Goal: Task Accomplishment & Management: Complete application form

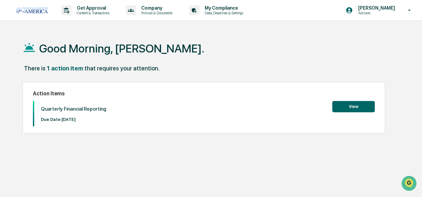
click at [358, 105] on button "View" at bounding box center [353, 106] width 43 height 11
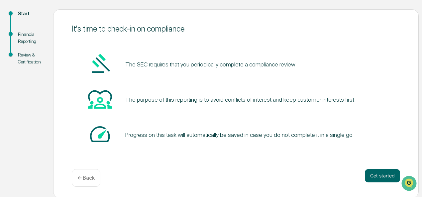
scroll to position [70, 0]
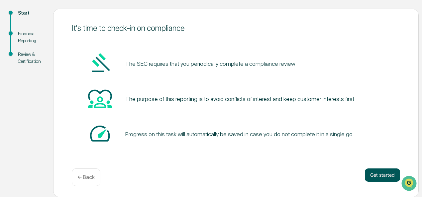
click at [379, 172] on button "Get started" at bounding box center [382, 174] width 35 height 13
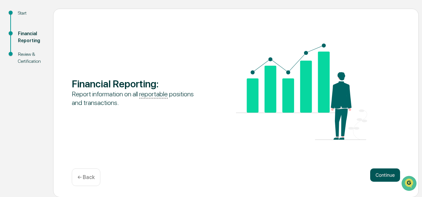
click at [388, 176] on button "Continue" at bounding box center [385, 174] width 30 height 13
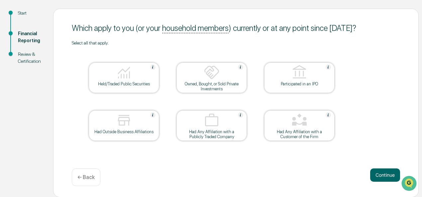
click at [132, 77] on div at bounding box center [124, 72] width 66 height 17
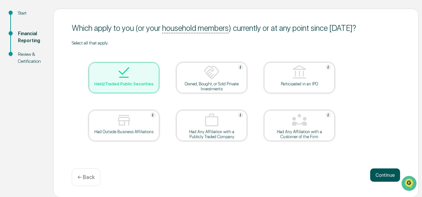
click at [386, 172] on button "Continue" at bounding box center [385, 174] width 30 height 13
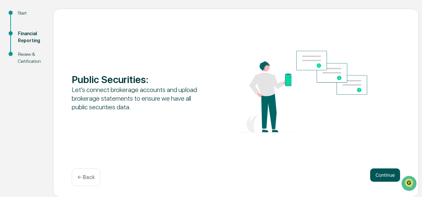
click at [382, 179] on button "Continue" at bounding box center [385, 174] width 30 height 13
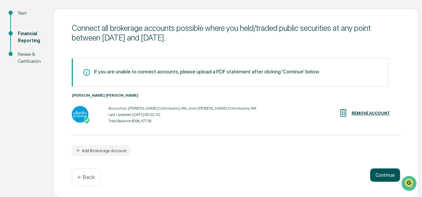
click at [378, 176] on button "Continue" at bounding box center [385, 174] width 30 height 13
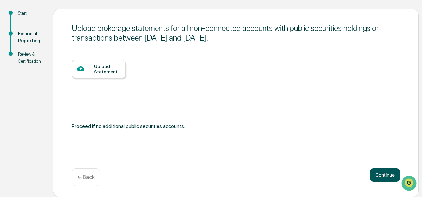
click at [379, 174] on button "Continue" at bounding box center [385, 174] width 30 height 13
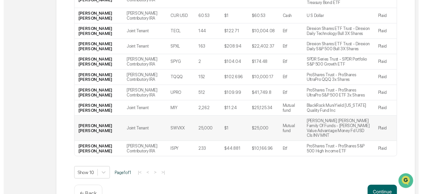
scroll to position [177, 0]
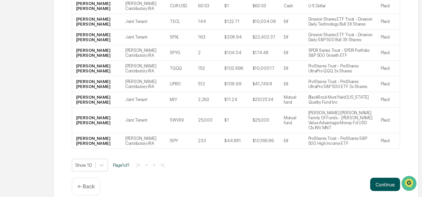
click at [383, 178] on button "Continue" at bounding box center [385, 184] width 30 height 13
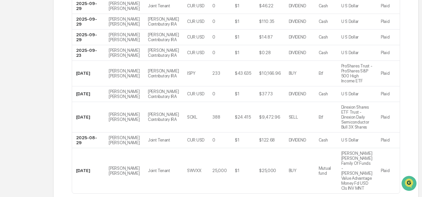
scroll to position [210, 0]
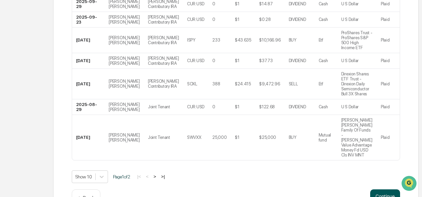
click at [379, 189] on button "Continue" at bounding box center [385, 195] width 30 height 13
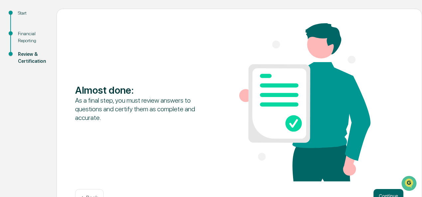
scroll to position [92, 0]
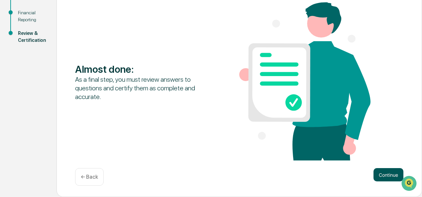
click at [384, 176] on button "Continue" at bounding box center [388, 174] width 30 height 13
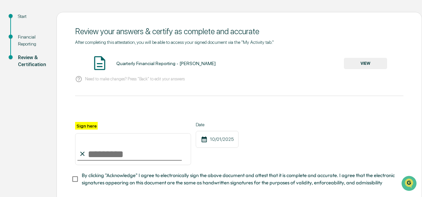
scroll to position [58, 0]
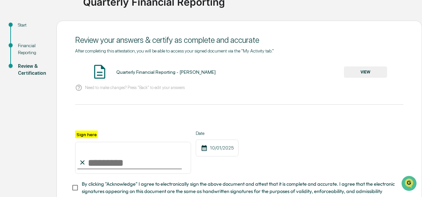
click at [357, 76] on button "VIEW" at bounding box center [365, 71] width 43 height 11
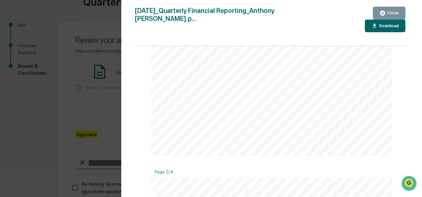
scroll to position [332, 0]
click at [394, 12] on div "Close" at bounding box center [392, 13] width 13 height 5
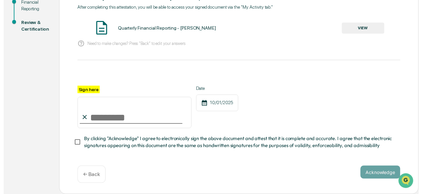
scroll to position [104, 0]
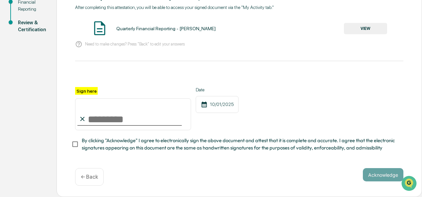
click at [88, 115] on input "Sign here" at bounding box center [133, 114] width 116 height 32
type input "**********"
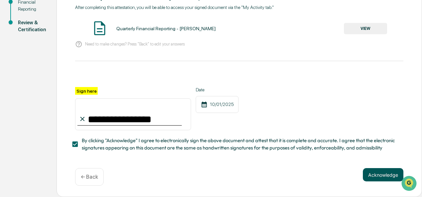
click at [369, 176] on button "Acknowledge" at bounding box center [383, 174] width 41 height 13
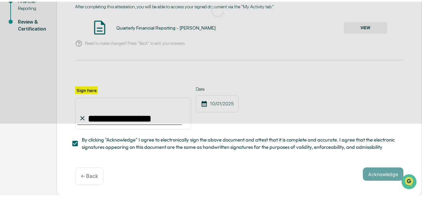
scroll to position [70, 0]
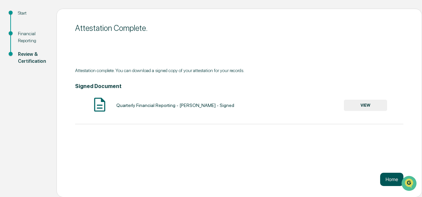
click at [394, 177] on button "Home" at bounding box center [391, 179] width 23 height 13
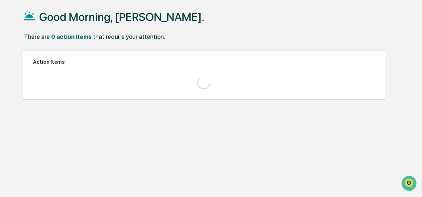
scroll to position [31, 0]
